Goal: Book appointment/travel/reservation

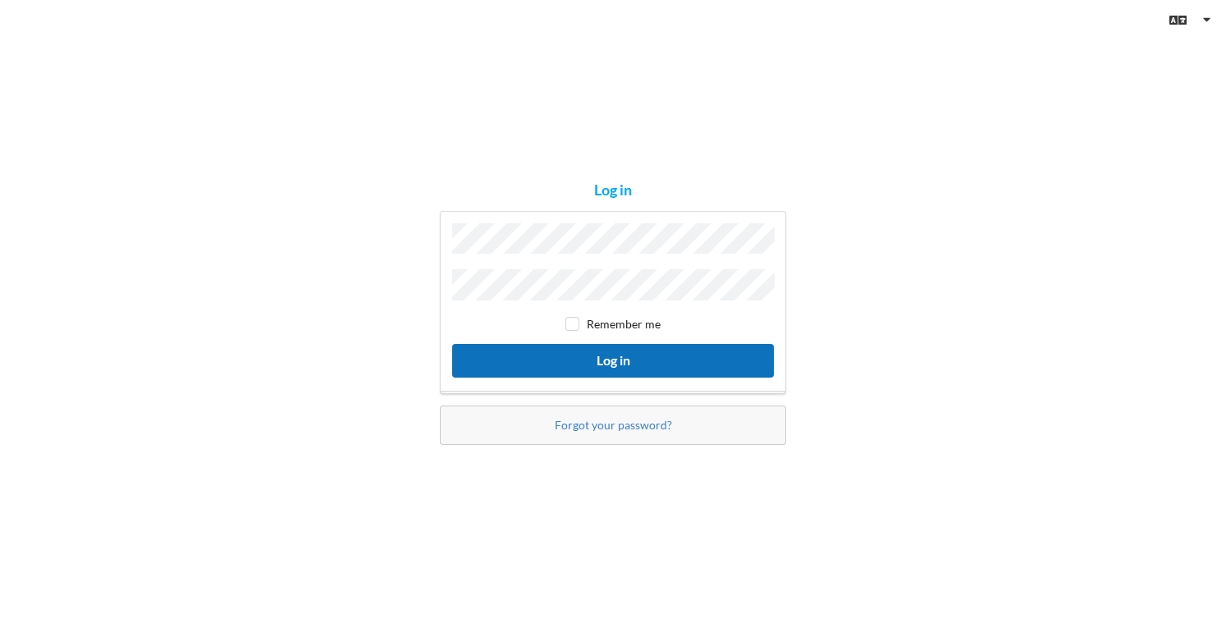
click at [622, 355] on button "Log in" at bounding box center [613, 361] width 322 height 34
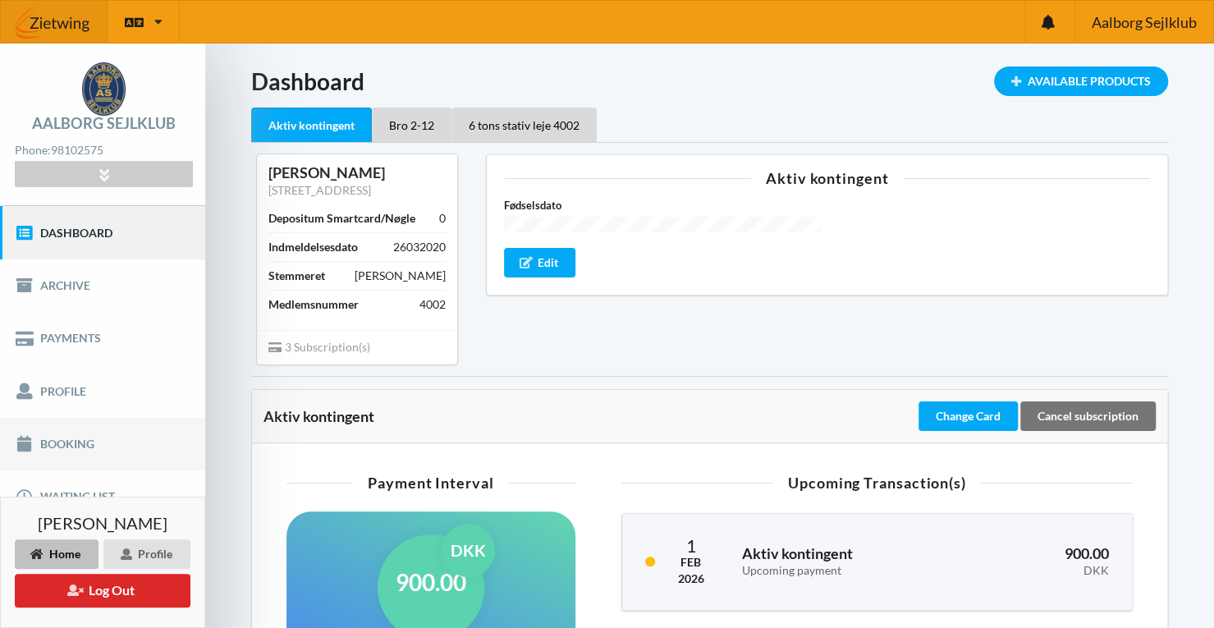
click at [54, 444] on link "Booking" at bounding box center [102, 444] width 205 height 53
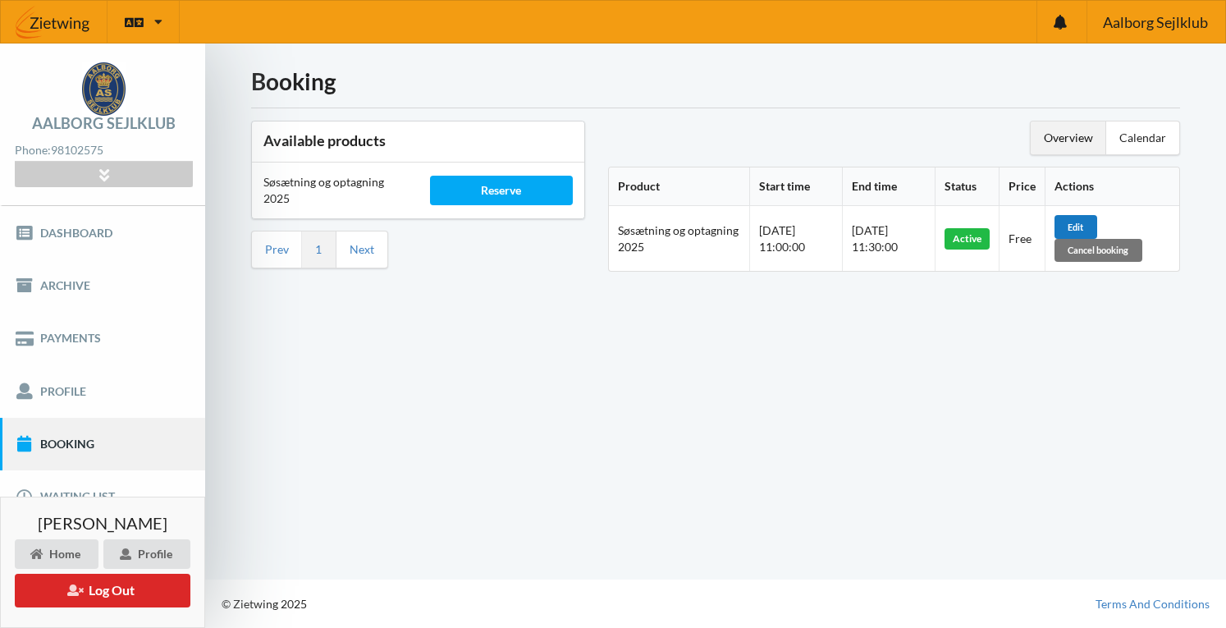
click at [1079, 224] on div "Edit" at bounding box center [1076, 226] width 43 height 23
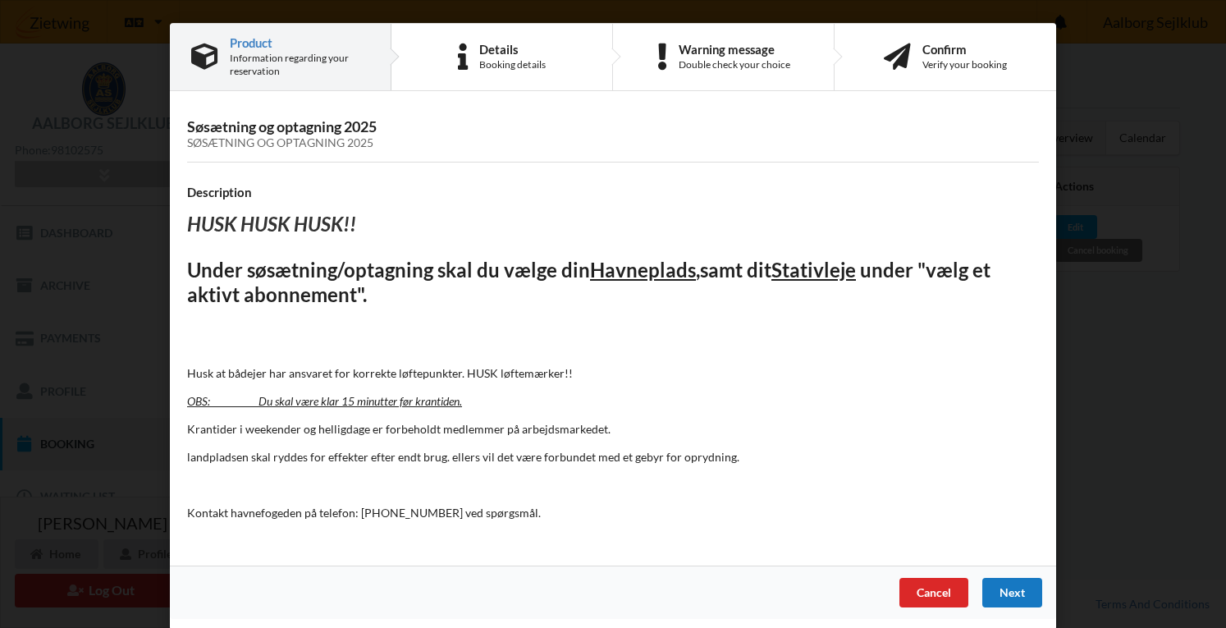
click at [1011, 583] on div "Next" at bounding box center [1013, 593] width 60 height 30
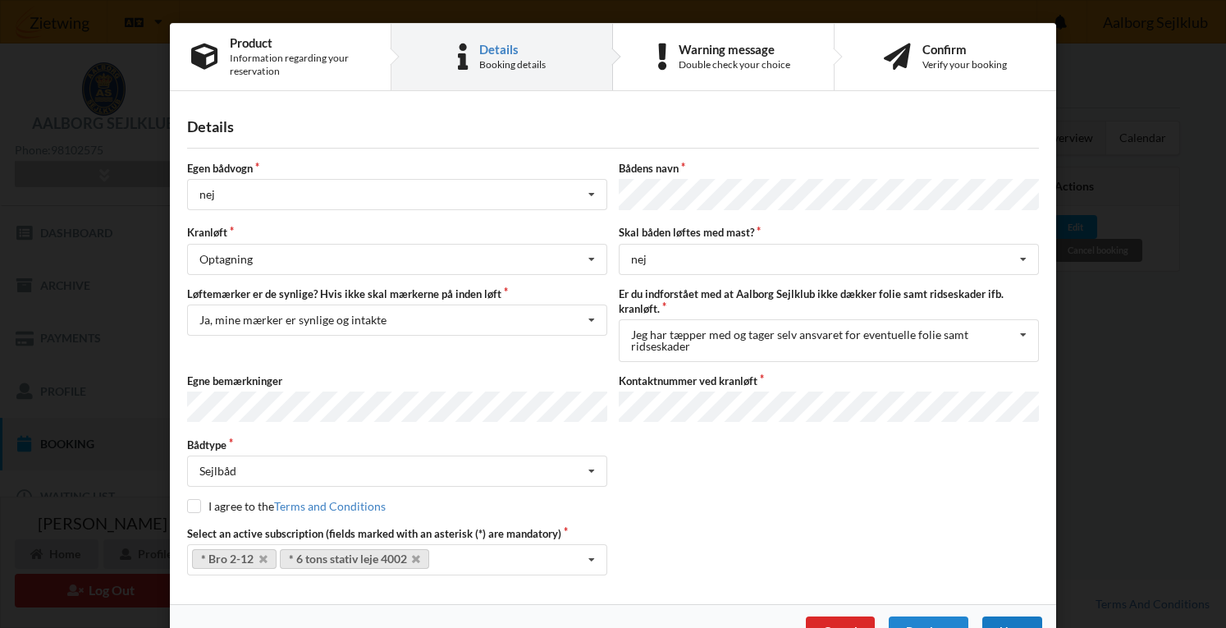
click at [1014, 616] on div "Next" at bounding box center [1013, 631] width 60 height 30
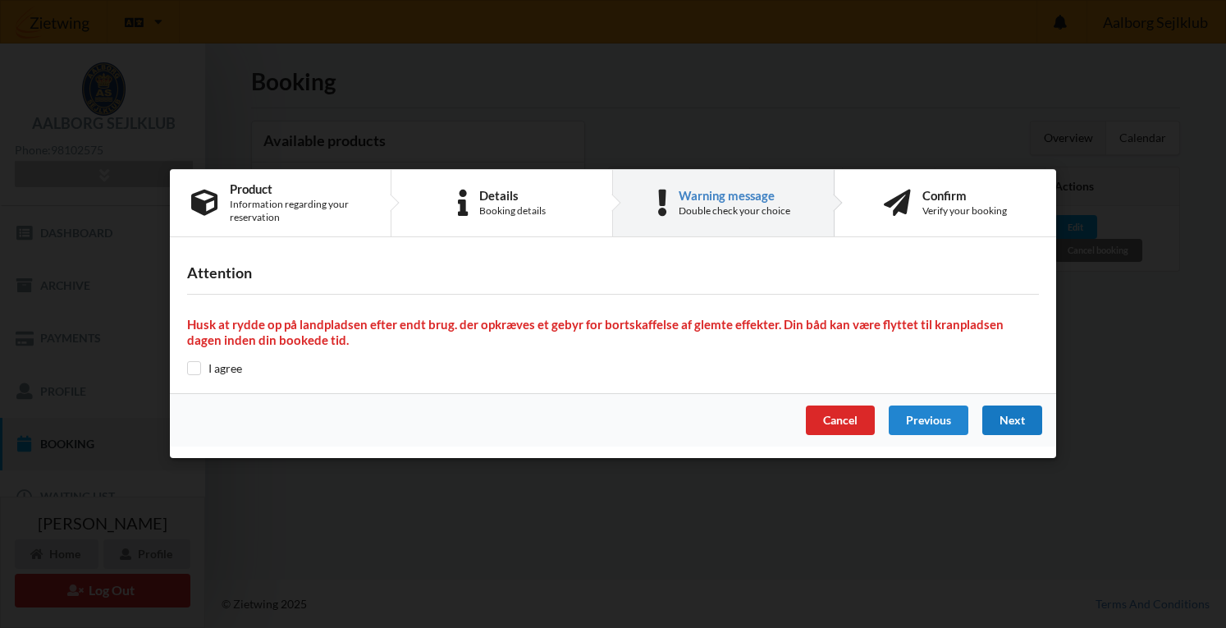
click at [1011, 421] on div "Next" at bounding box center [1013, 421] width 60 height 30
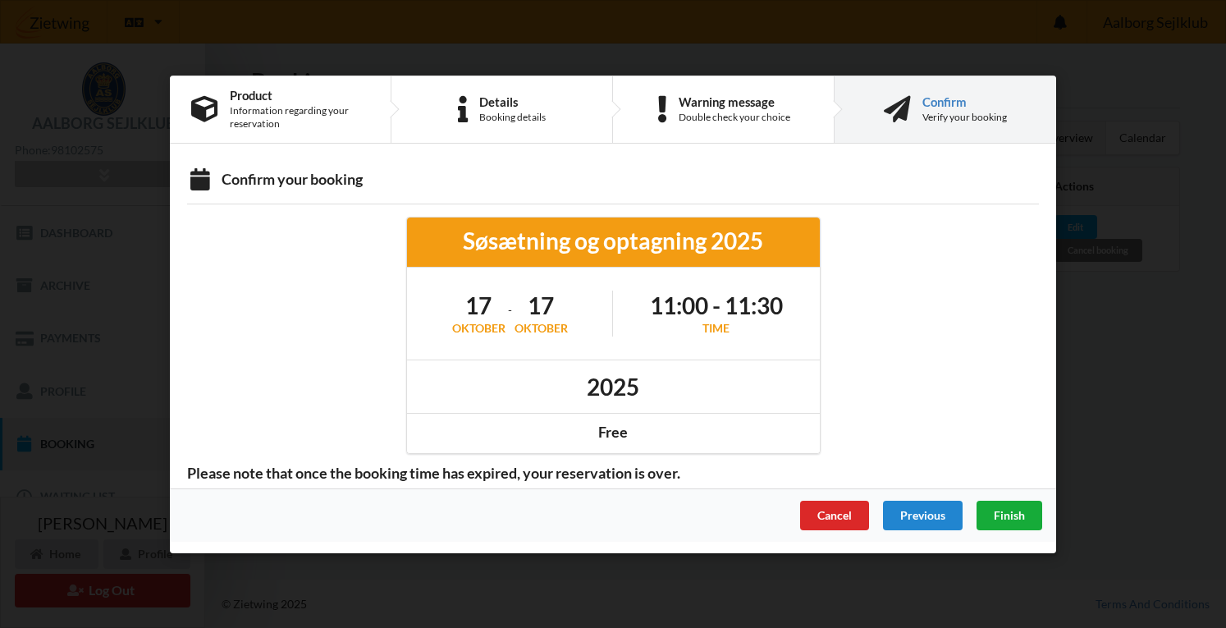
click at [1006, 511] on span "Finish" at bounding box center [1009, 514] width 31 height 14
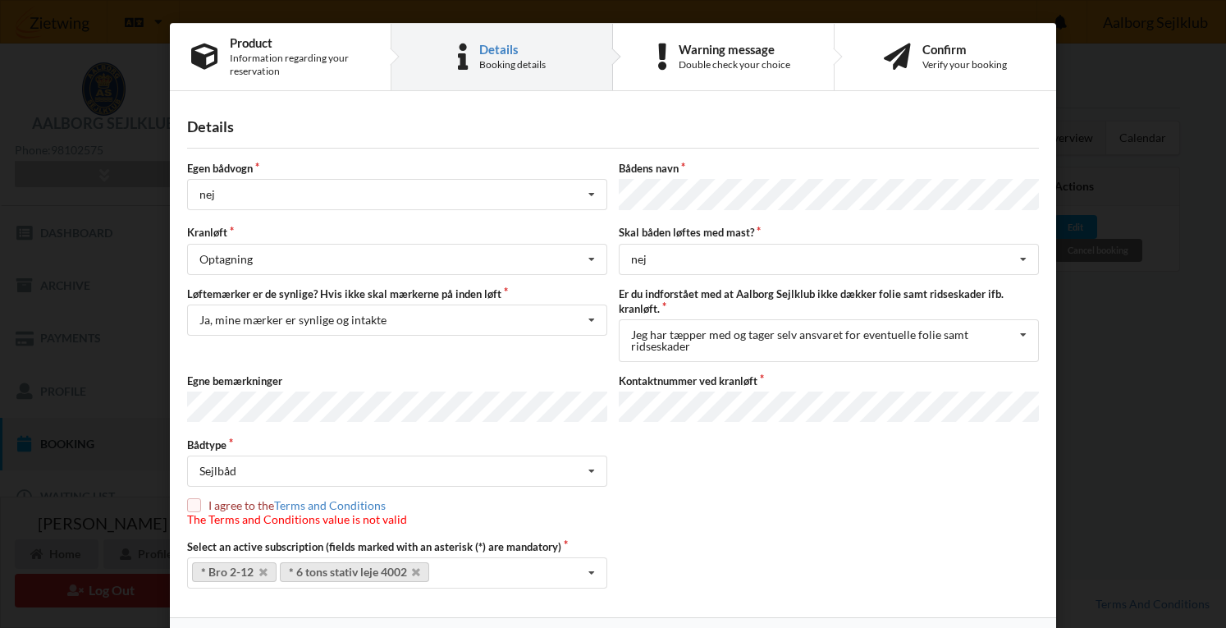
click at [194, 498] on input "checkbox" at bounding box center [194, 505] width 14 height 14
checkbox input "true"
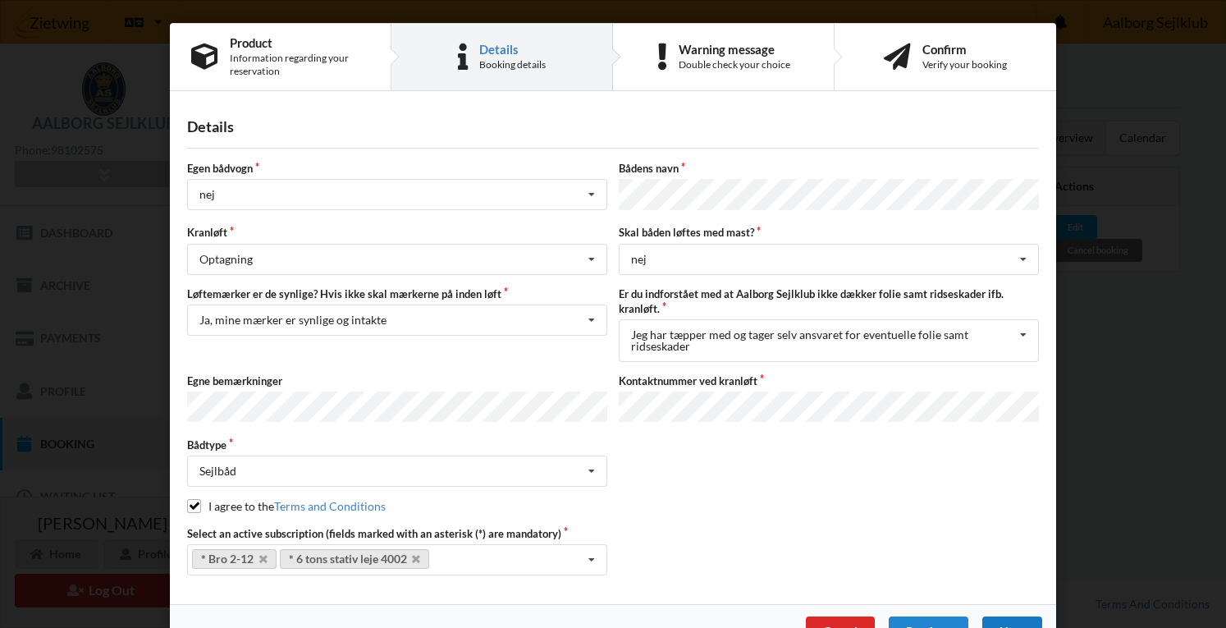
click at [1023, 620] on div "Next" at bounding box center [1013, 631] width 60 height 30
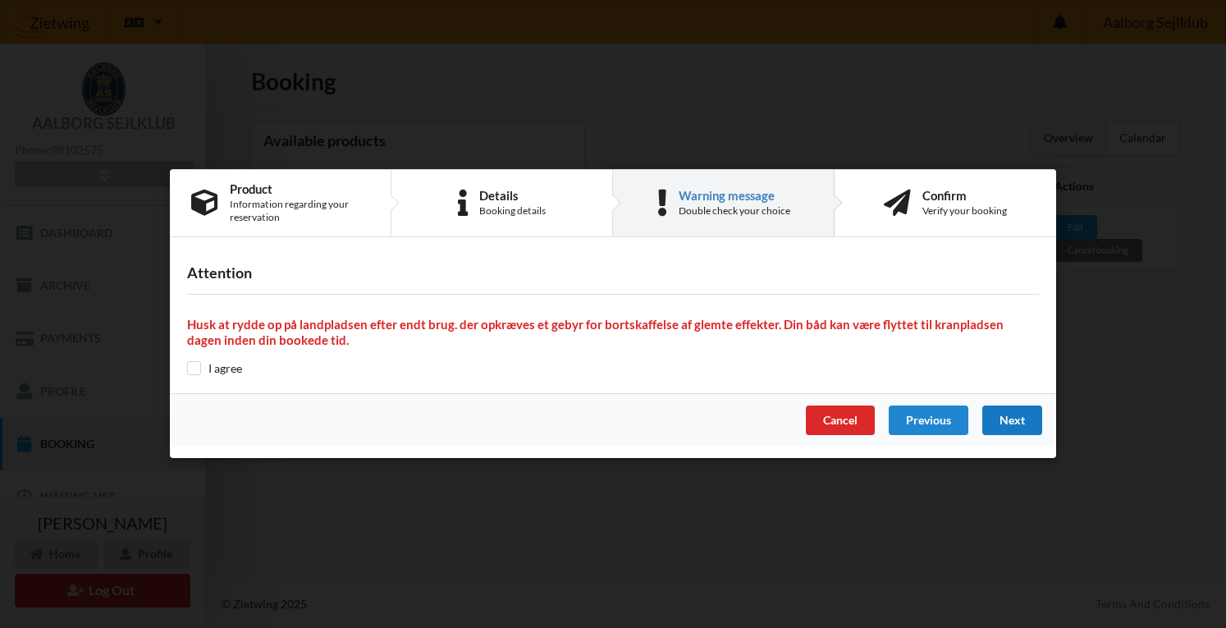
click at [1008, 429] on div "Next" at bounding box center [1013, 421] width 60 height 30
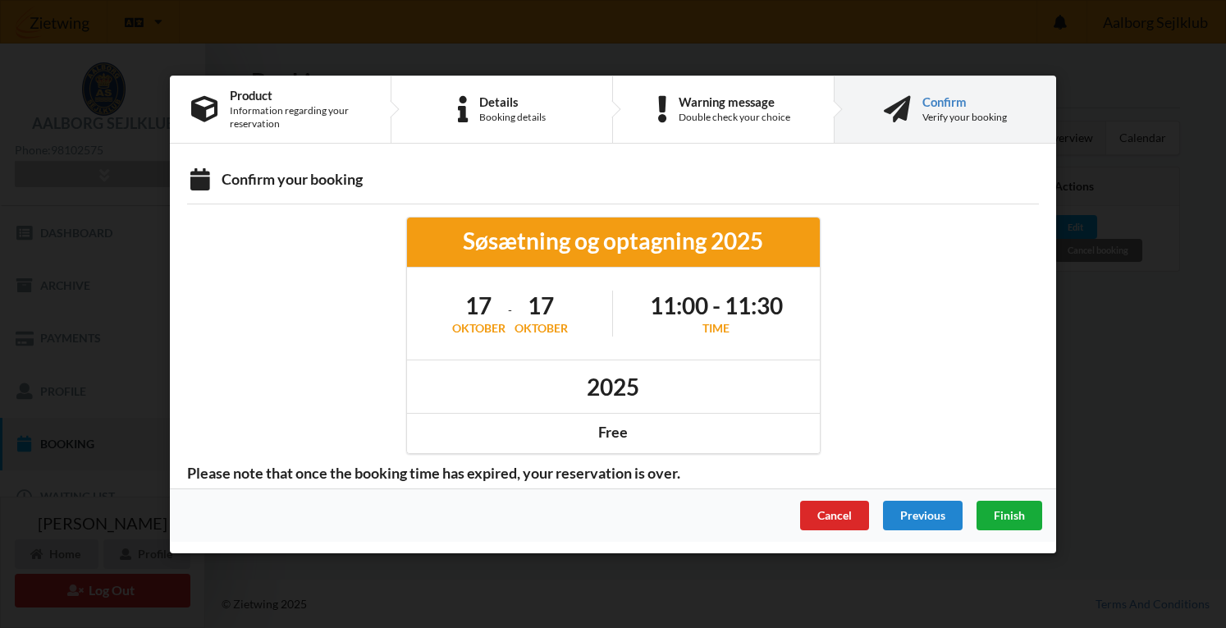
click at [1022, 520] on span "Finish" at bounding box center [1009, 514] width 31 height 14
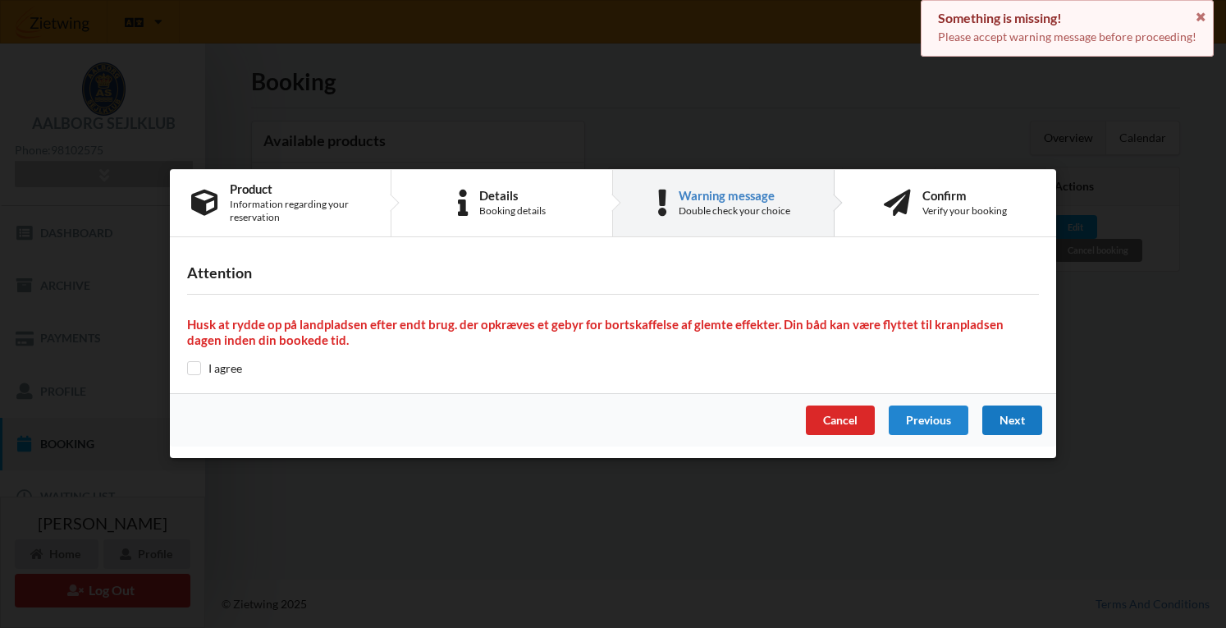
click at [1013, 419] on div "Next" at bounding box center [1013, 421] width 60 height 30
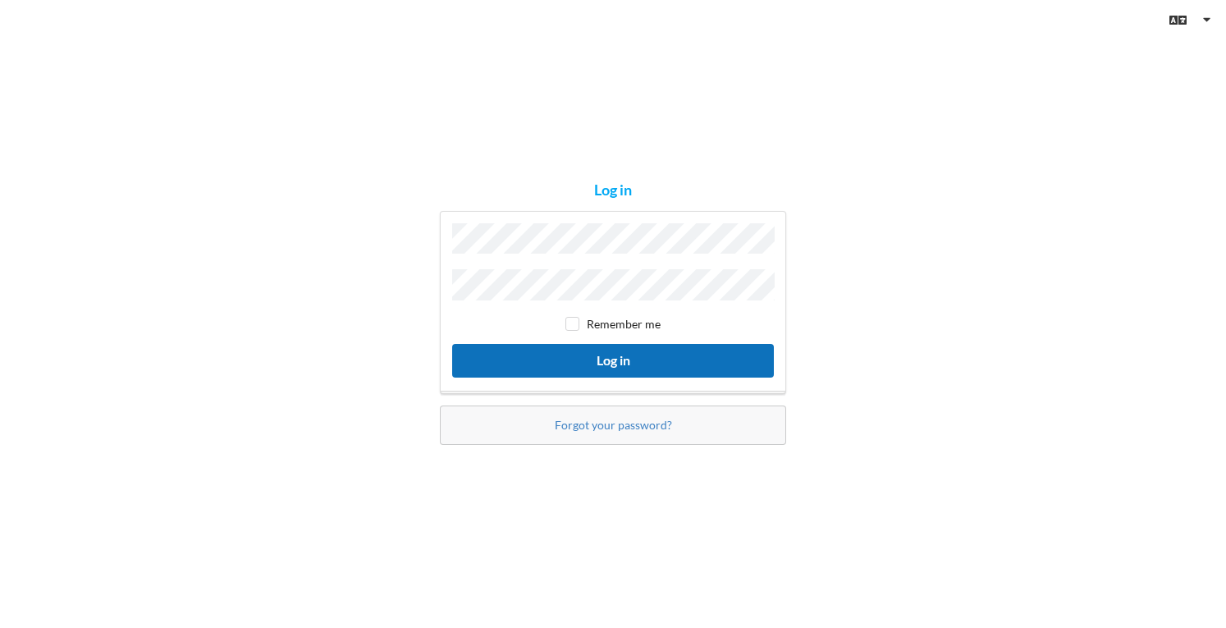
click at [615, 349] on button "Log in" at bounding box center [613, 361] width 322 height 34
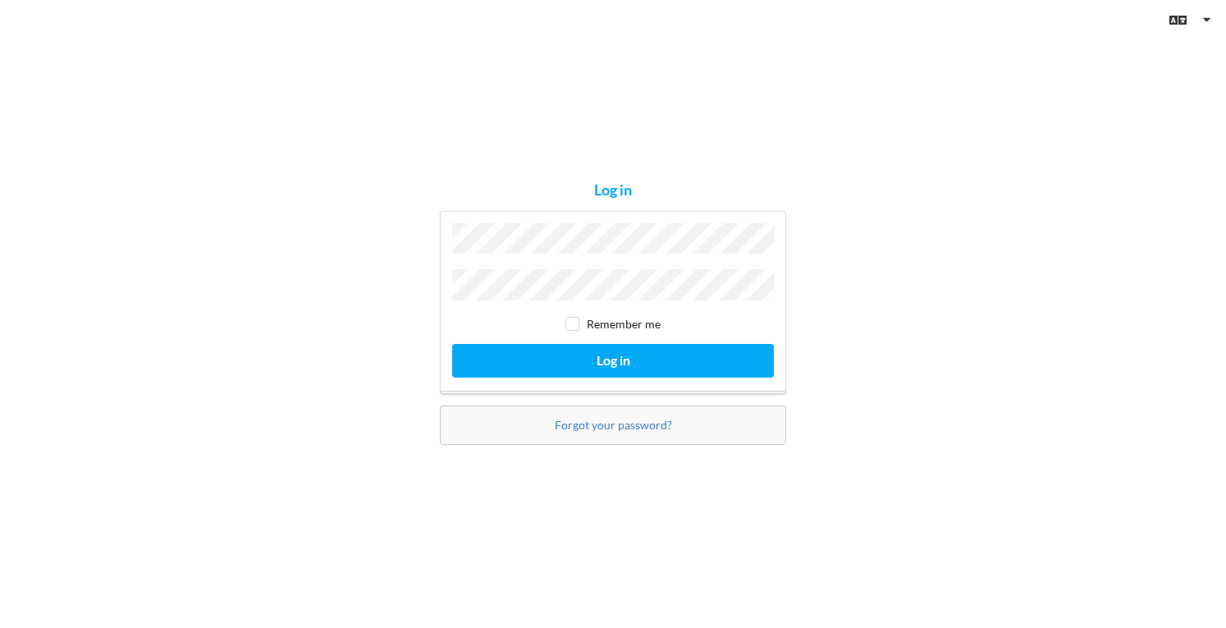
click at [452, 344] on button "Log in" at bounding box center [613, 361] width 322 height 34
